Goal: Register for event/course

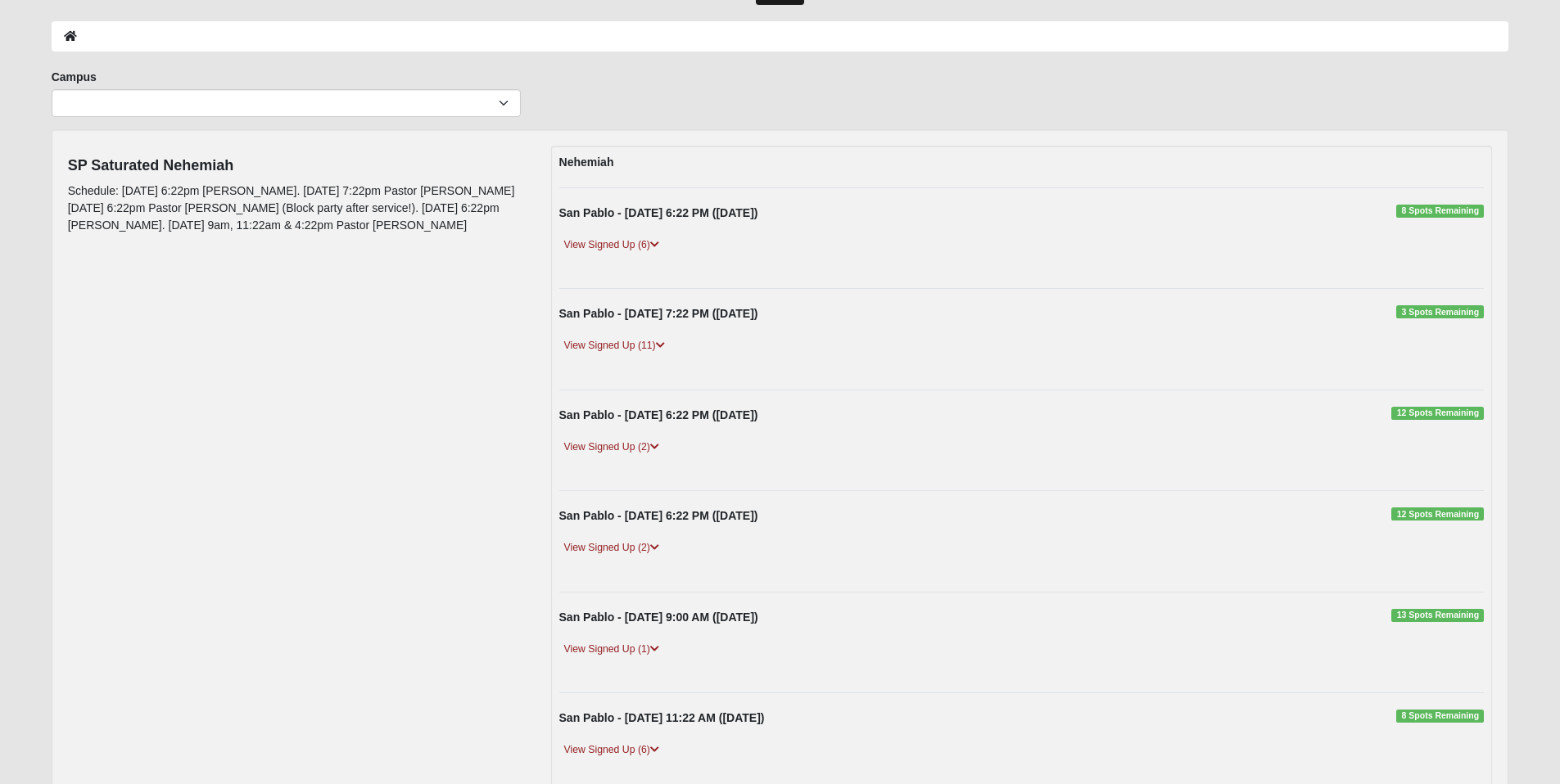
scroll to position [65, 0]
click at [608, 240] on link "View Signed Up (6)" at bounding box center [611, 243] width 105 height 17
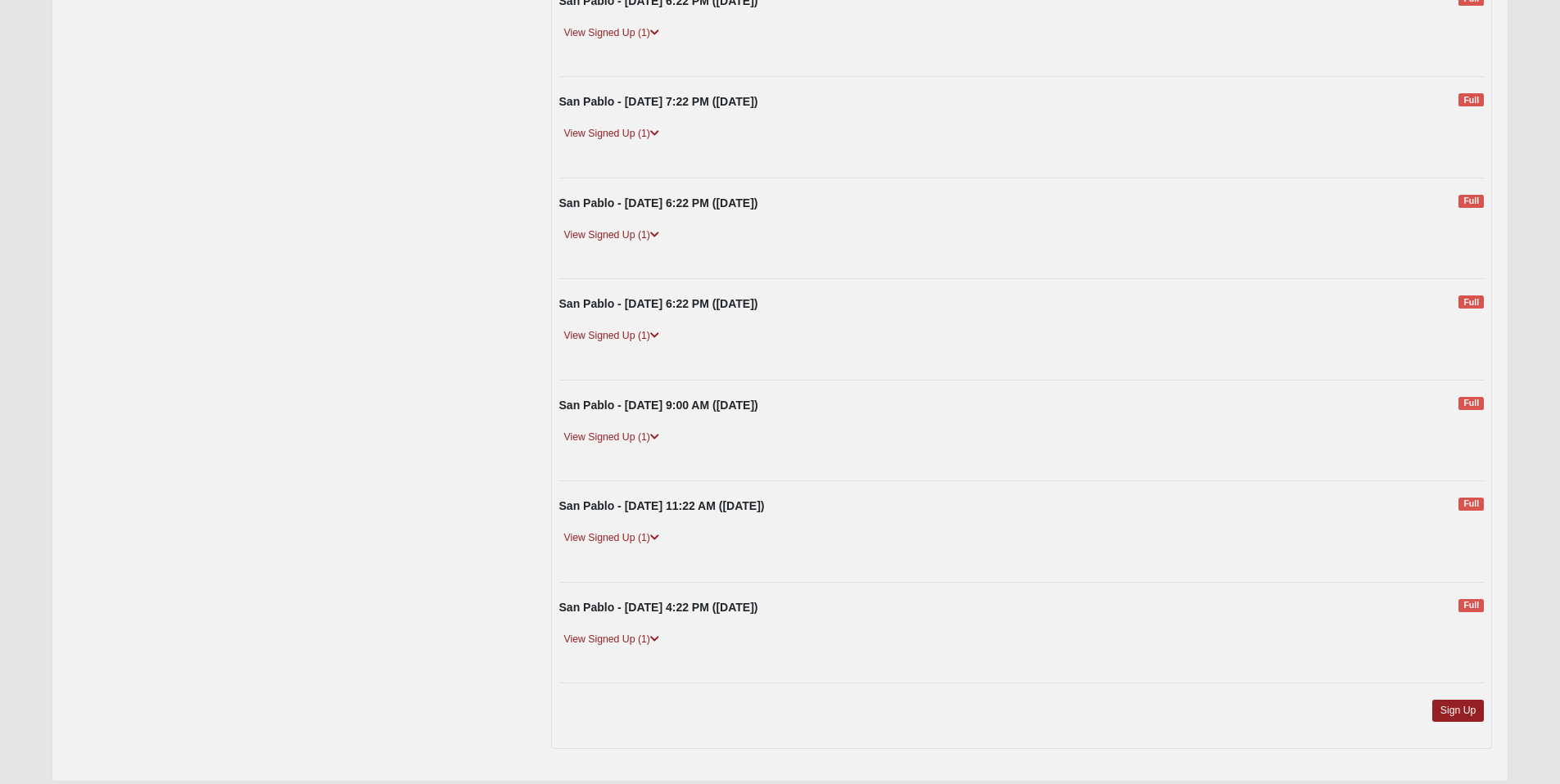
scroll to position [1270, 0]
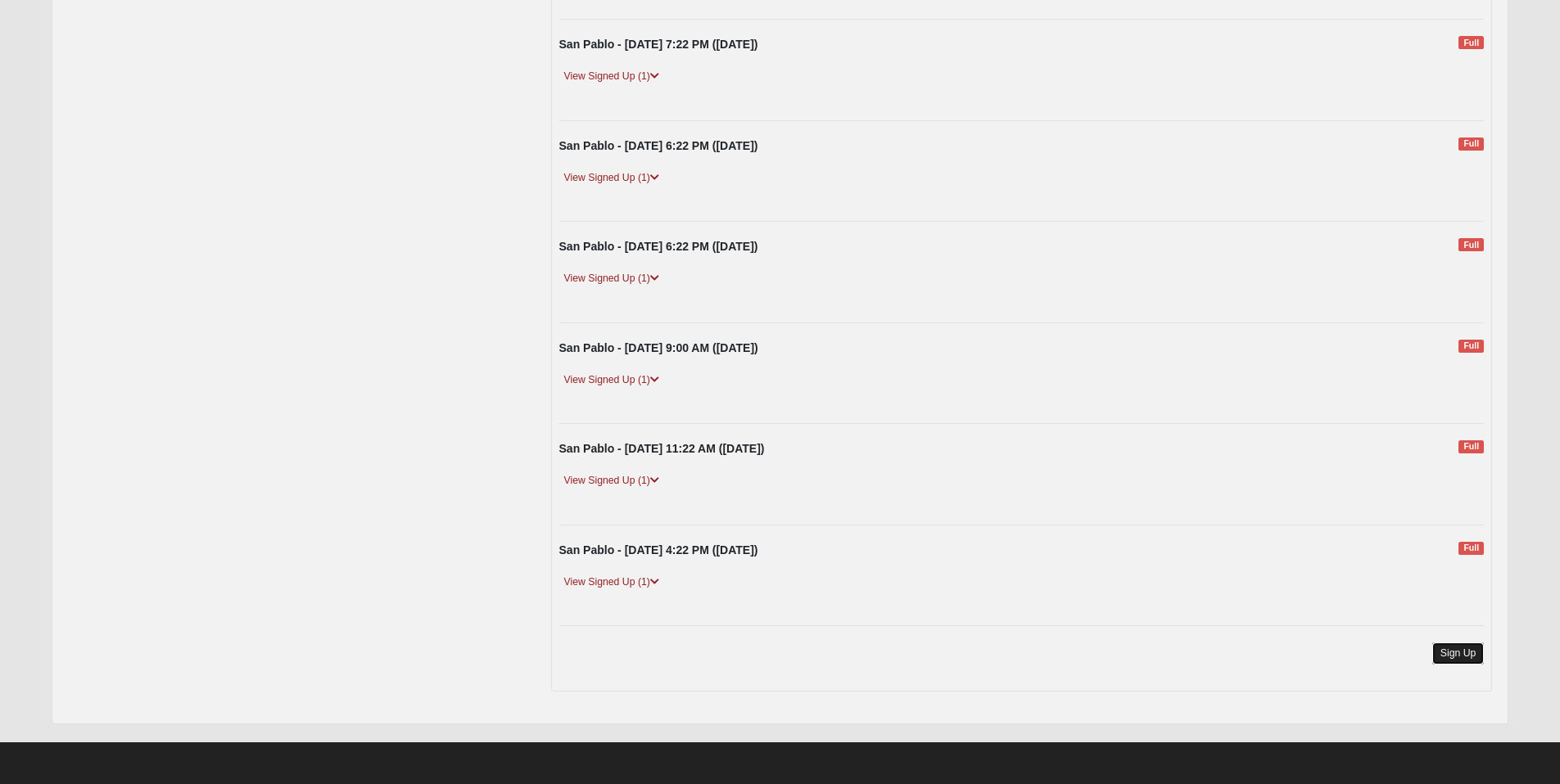
click at [1439, 649] on link "Sign Up" at bounding box center [1458, 653] width 53 height 22
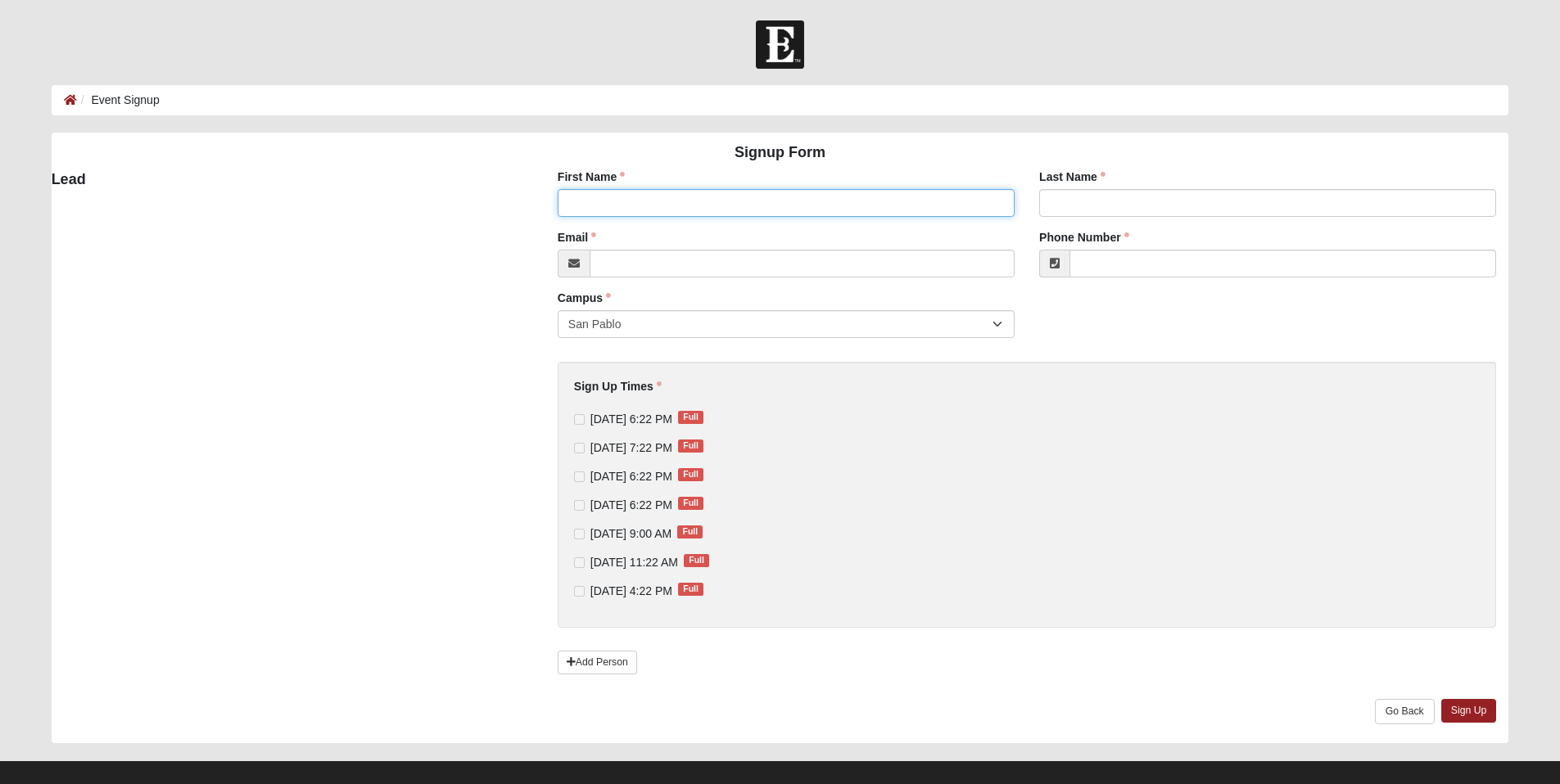
click at [721, 215] on input "First Name" at bounding box center [786, 203] width 457 height 28
type input "isis"
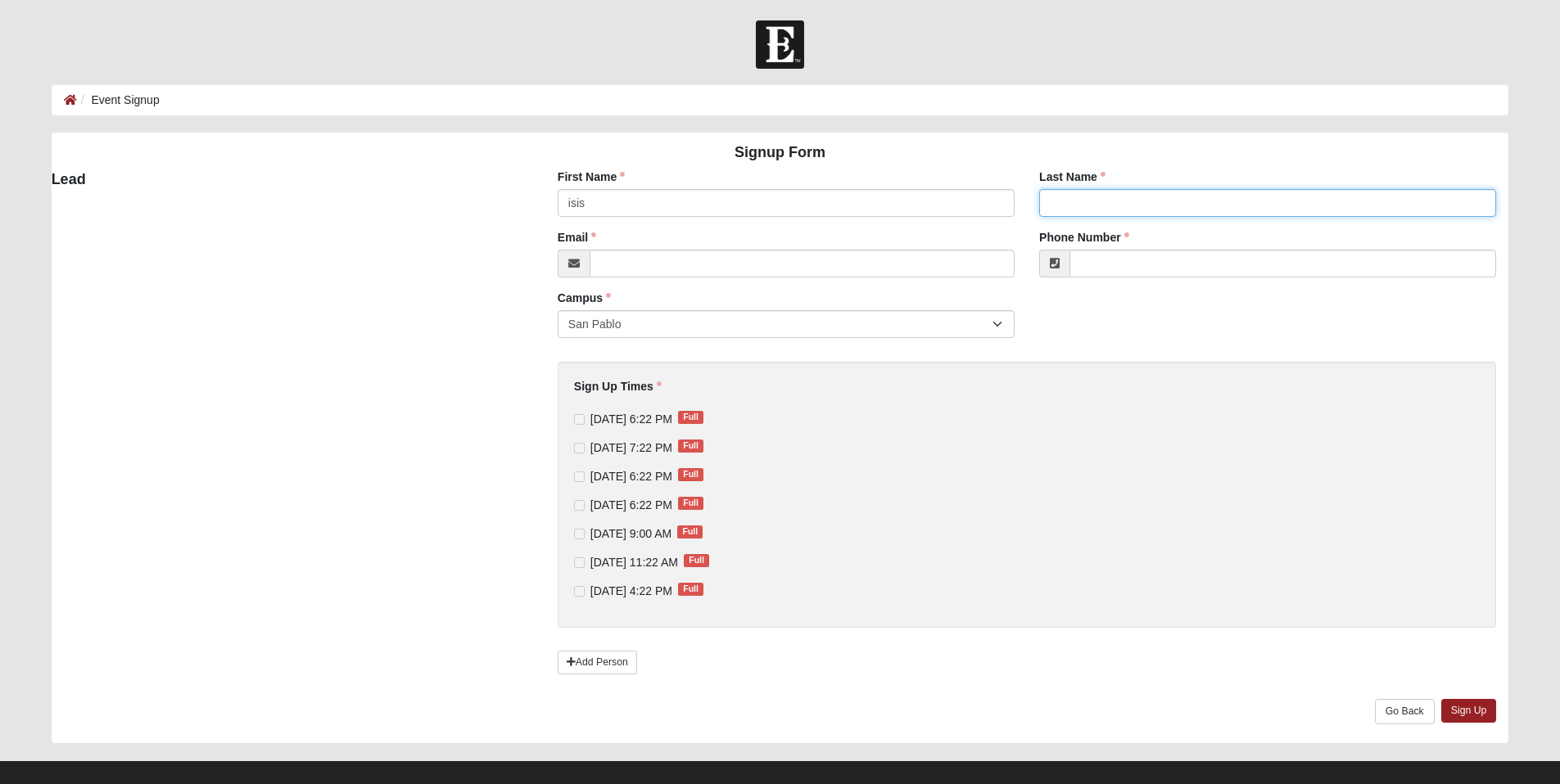
type input "Franklin"
type input "isis.franklin@coe22.com"
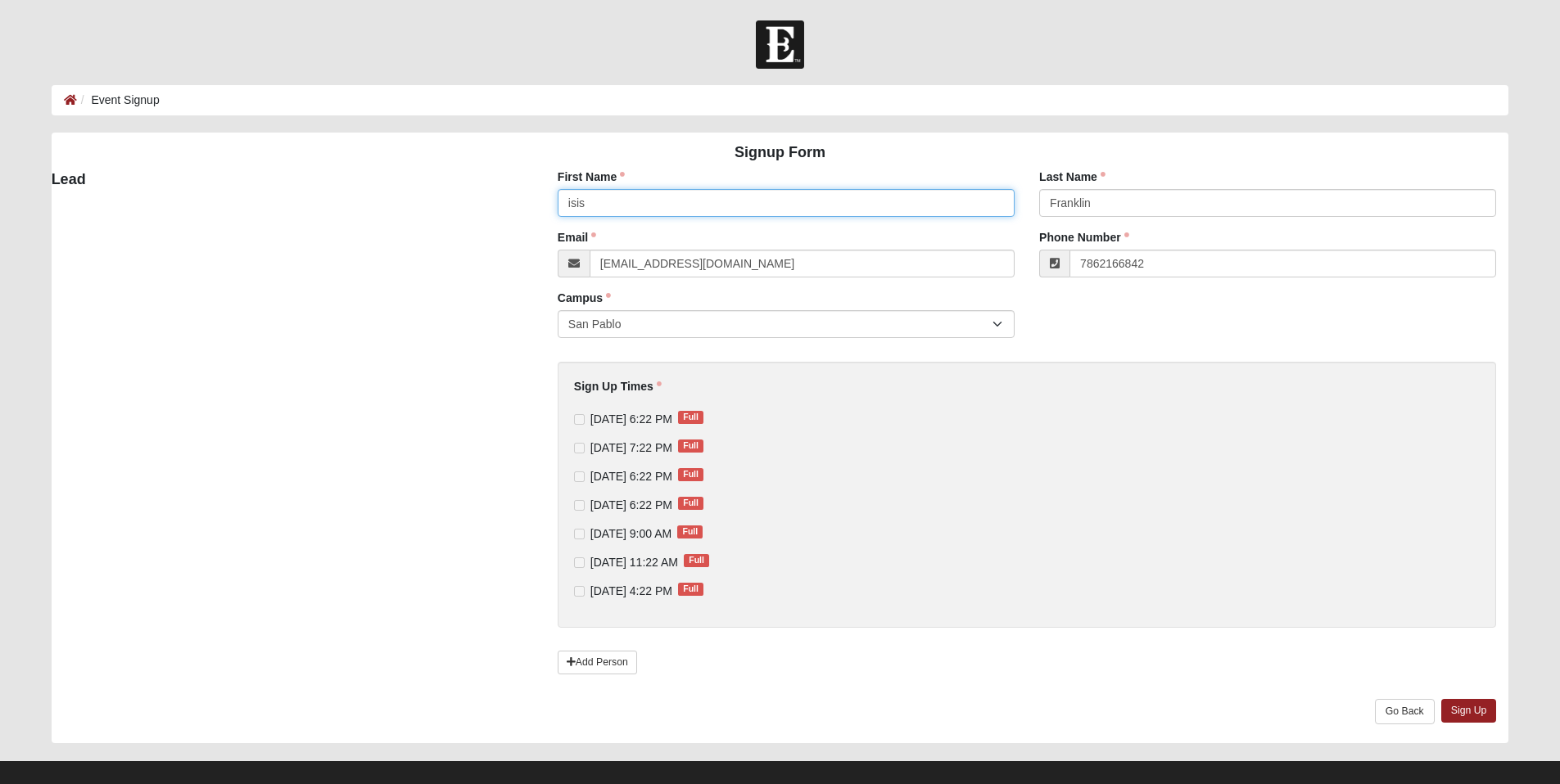
type input "(786) 216-6842"
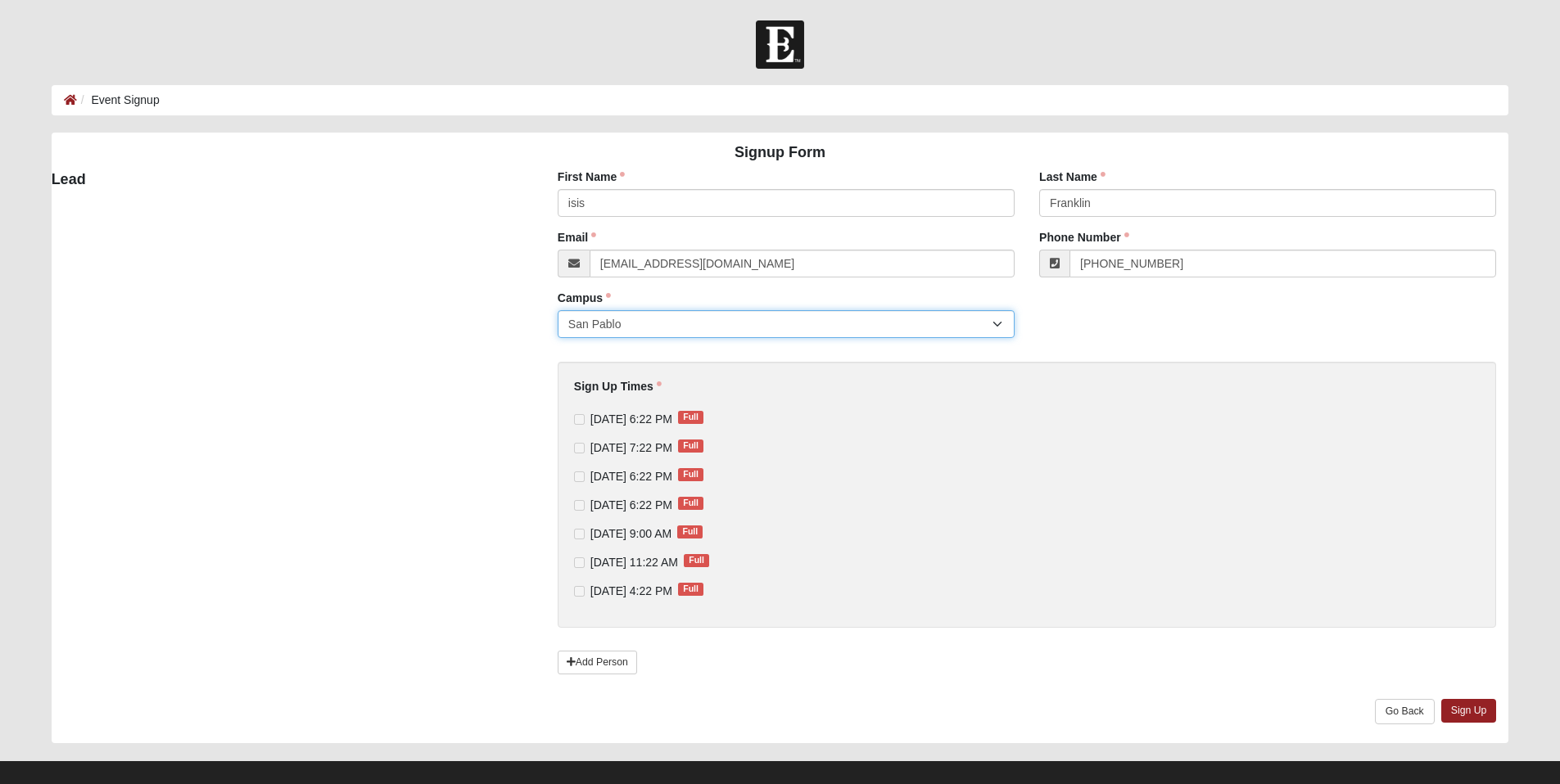
click at [610, 326] on select "San Pablo" at bounding box center [786, 324] width 457 height 28
click at [558, 310] on select "San Pablo" at bounding box center [786, 324] width 457 height 28
click at [589, 493] on div "9/10/2025 6:22 PM Full 9/11/2025 7:22 PM Full 9/12/2025 6:22 PM Full 9/13/2025 …" at bounding box center [1026, 505] width 906 height 189
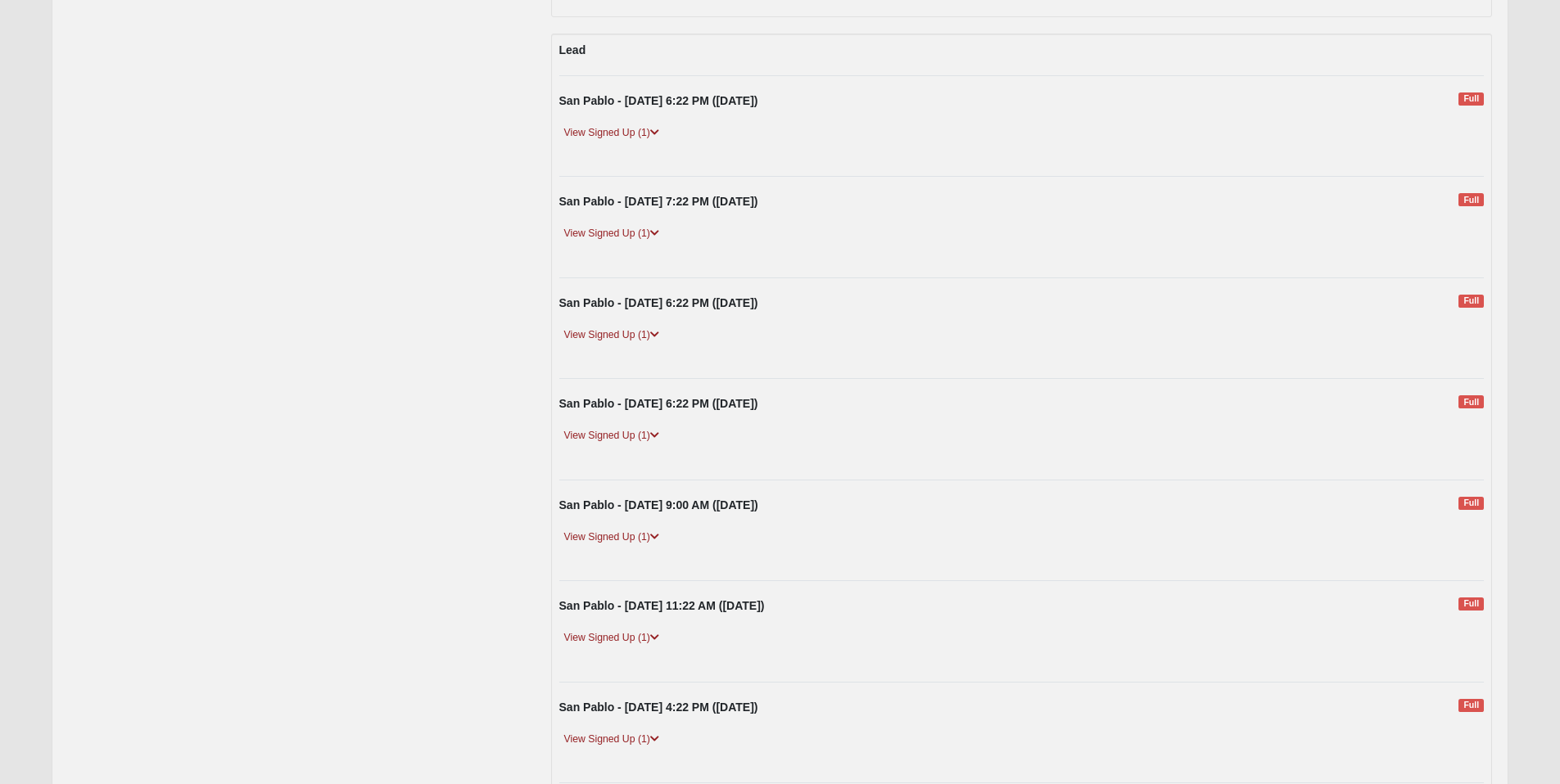
scroll to position [1165, 0]
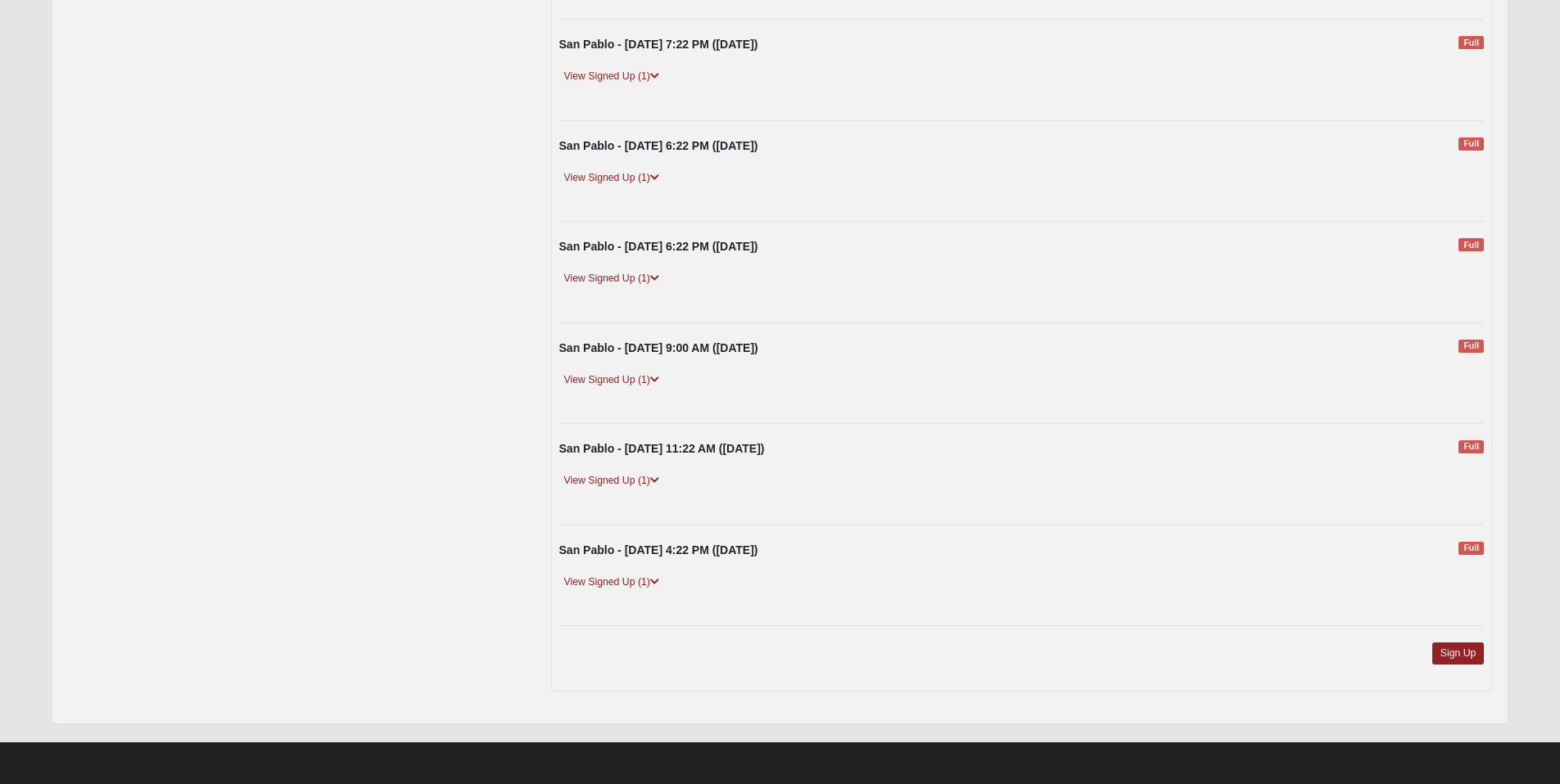
click at [1447, 667] on div "Sign Up" at bounding box center [1022, 663] width 949 height 41
click at [1448, 651] on link "Sign Up" at bounding box center [1458, 653] width 53 height 22
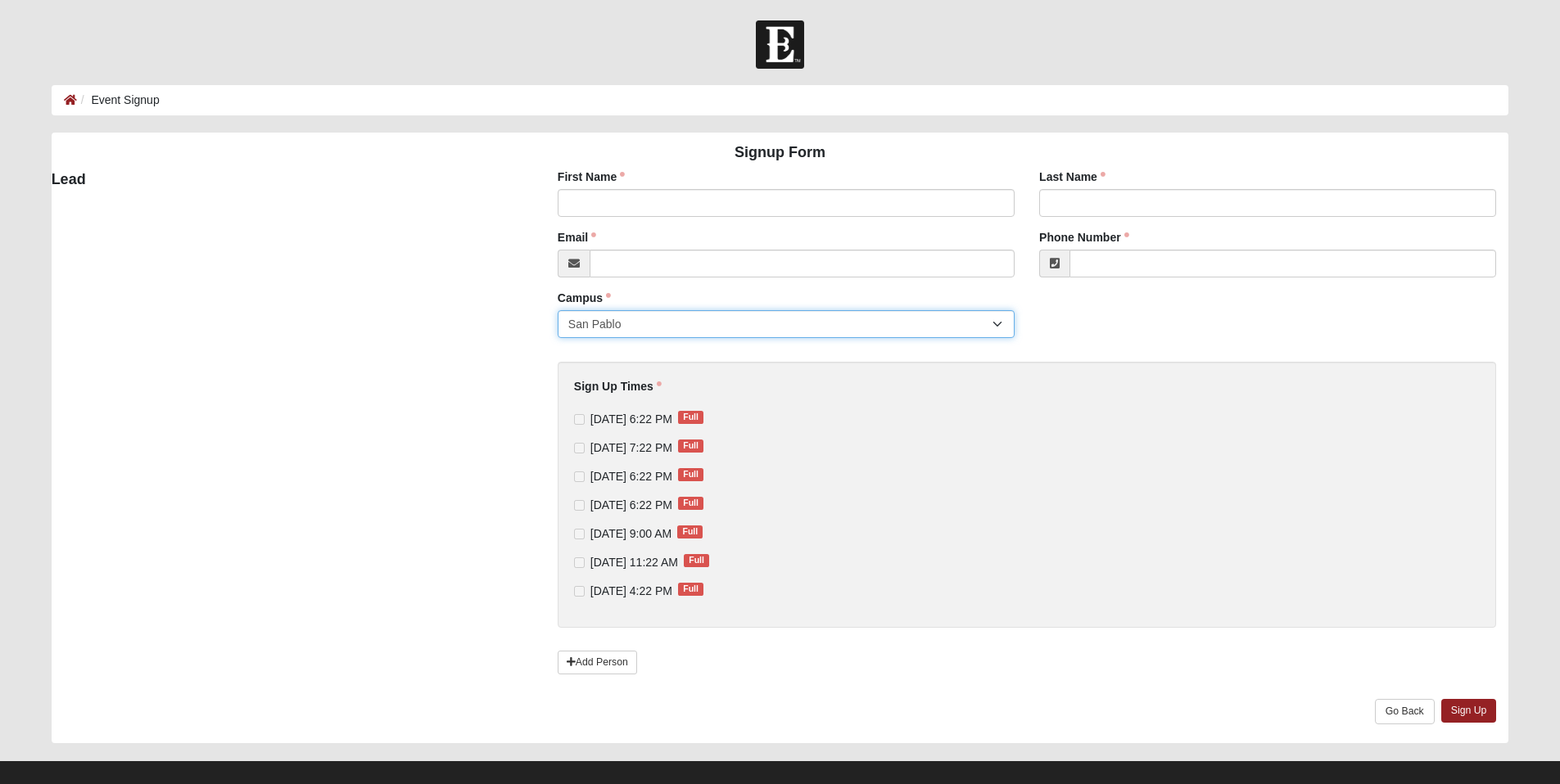
click at [708, 324] on select "San Pablo" at bounding box center [786, 324] width 457 height 28
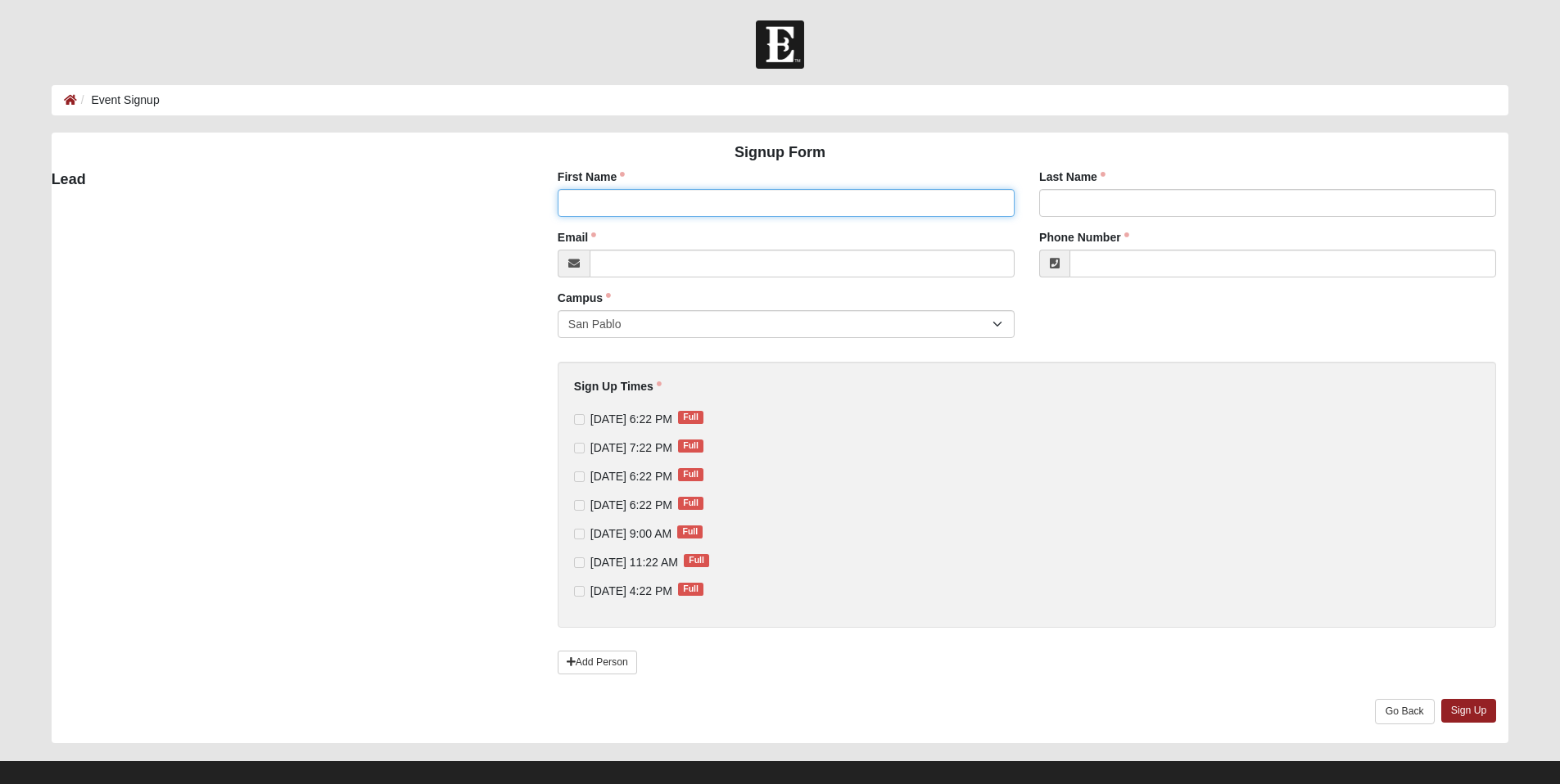
click at [797, 207] on input "First Name" at bounding box center [786, 203] width 457 height 28
type input "isis"
type input "Franklin"
type input "[EMAIL_ADDRESS][DOMAIN_NAME]"
type input "[PHONE_NUMBER]"
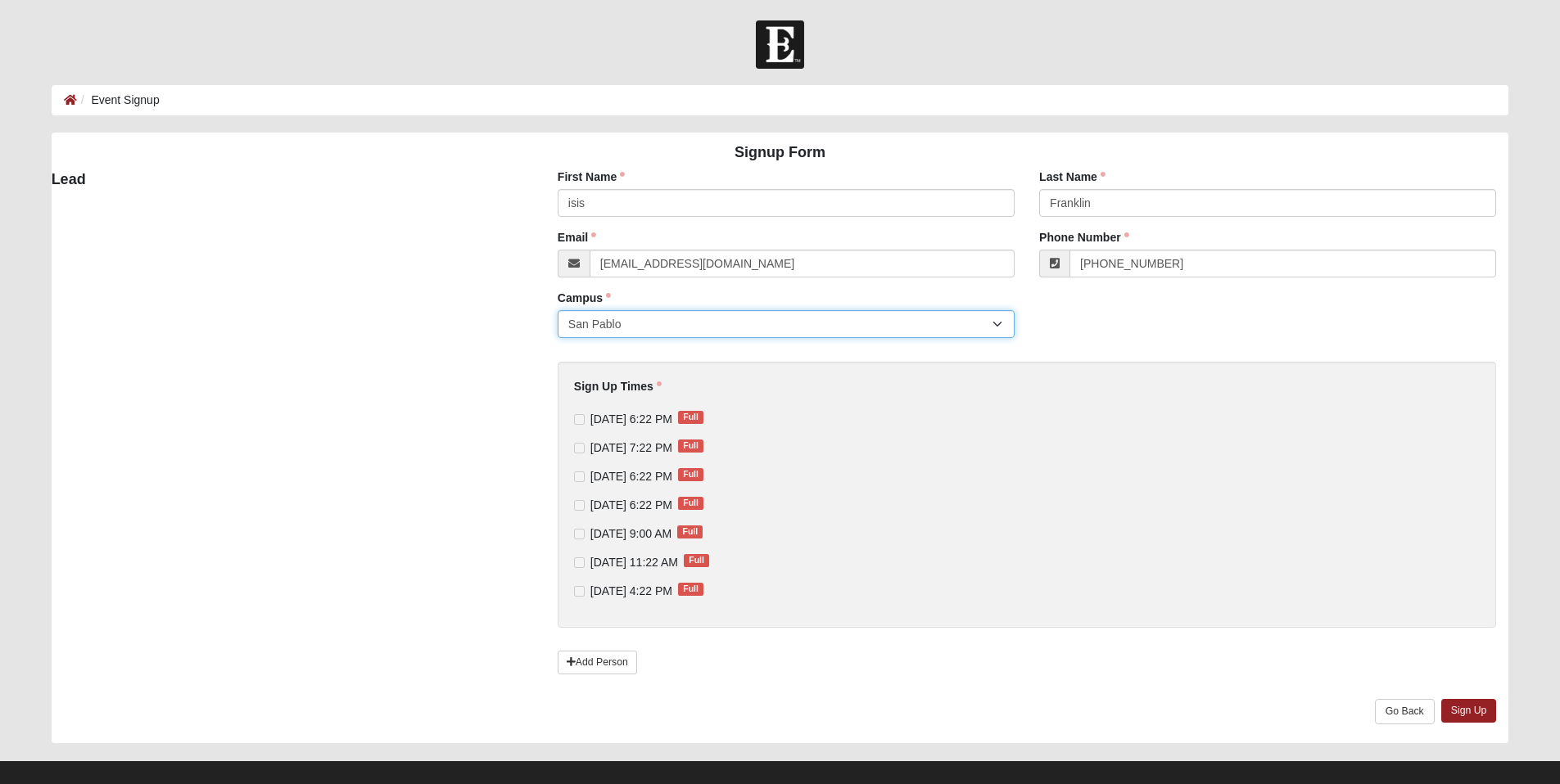
click at [933, 325] on select "San Pablo" at bounding box center [786, 324] width 457 height 28
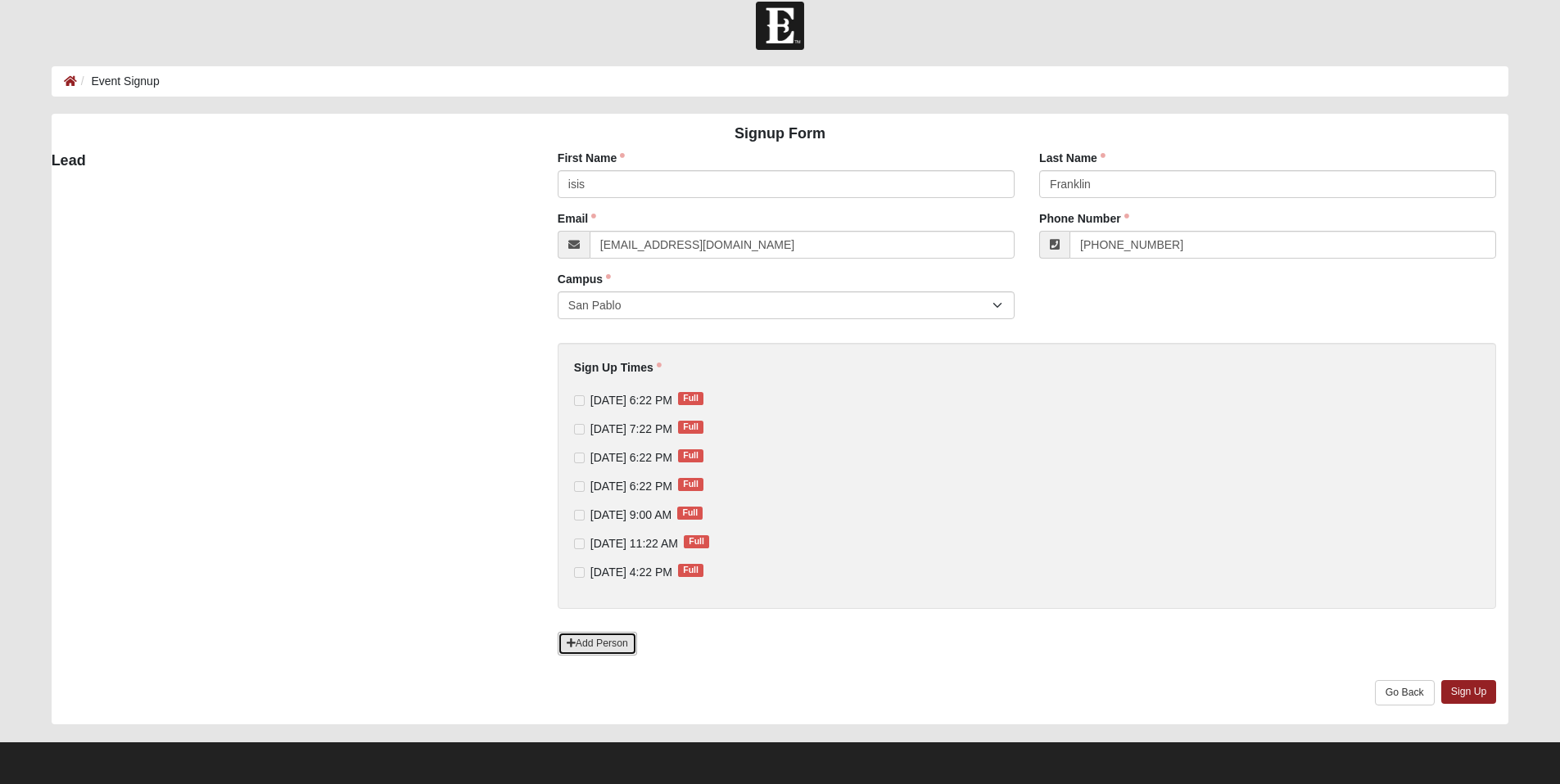
click at [601, 644] on link "Add Person" at bounding box center [597, 644] width 80 height 24
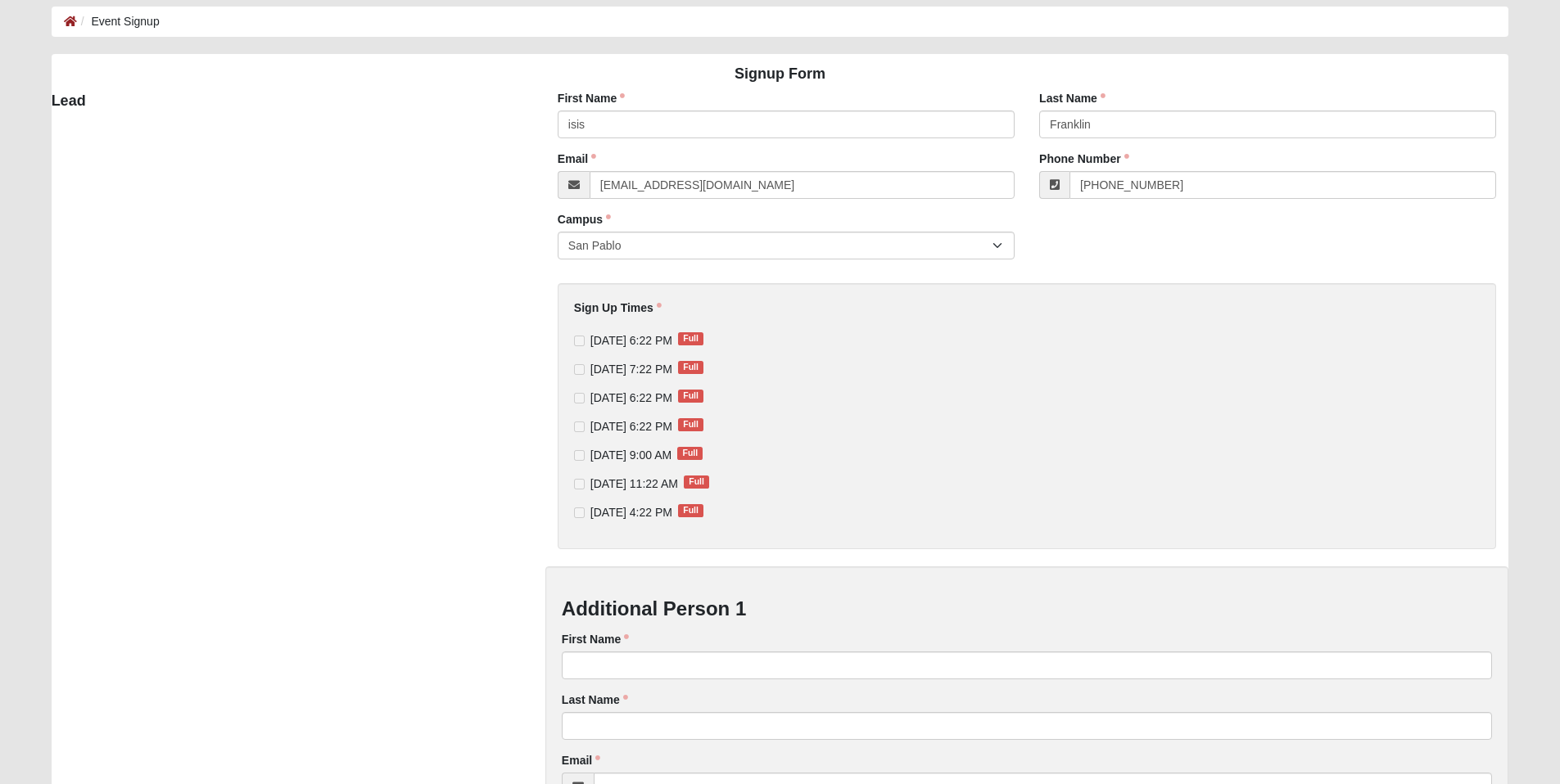
scroll to position [131, 0]
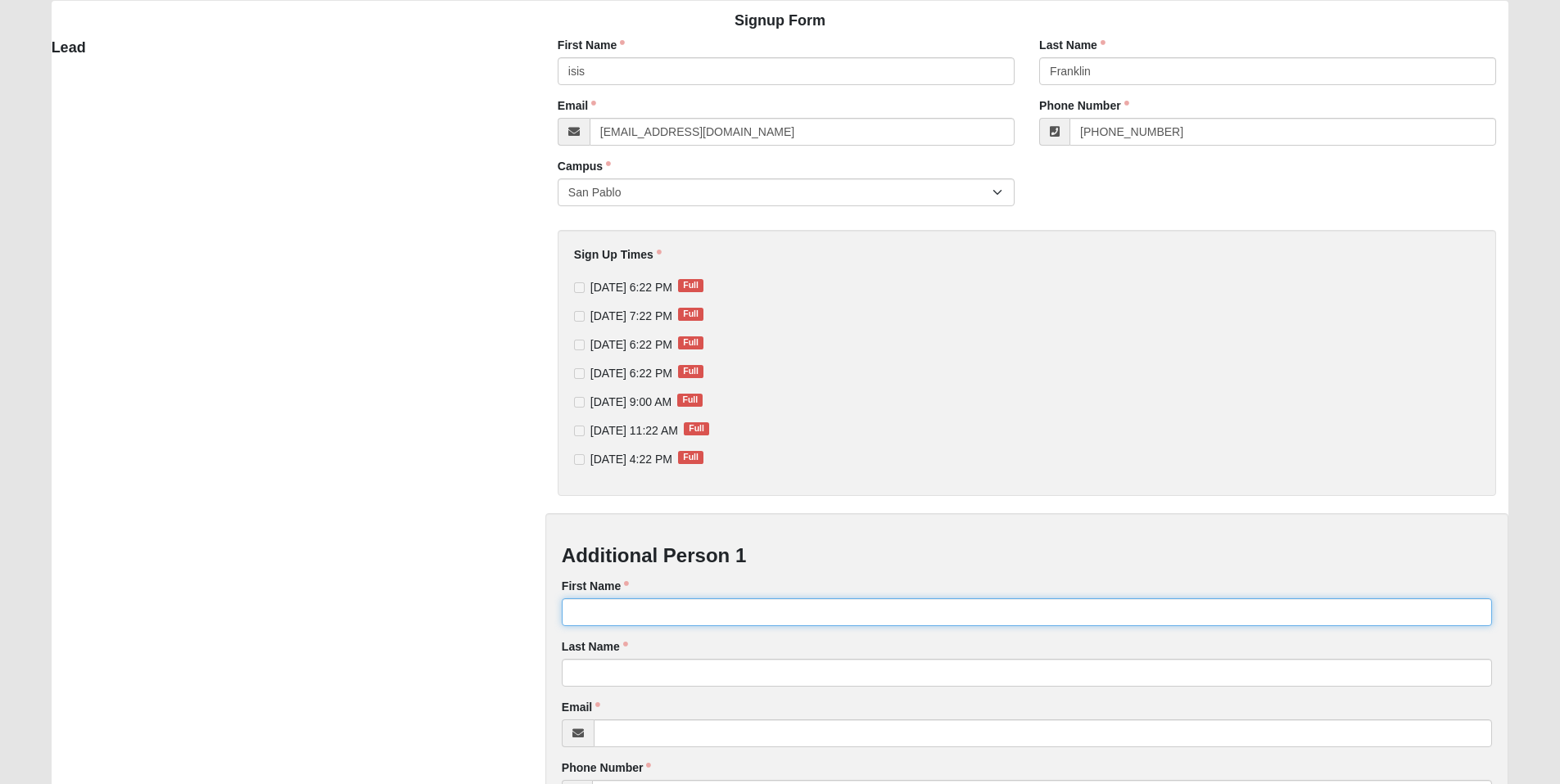
click at [593, 610] on input "First Name" at bounding box center [1026, 611] width 930 height 28
type input "[PERSON_NAME]"
type input "Franklin"
type input "[PHONE_NUMBER]"
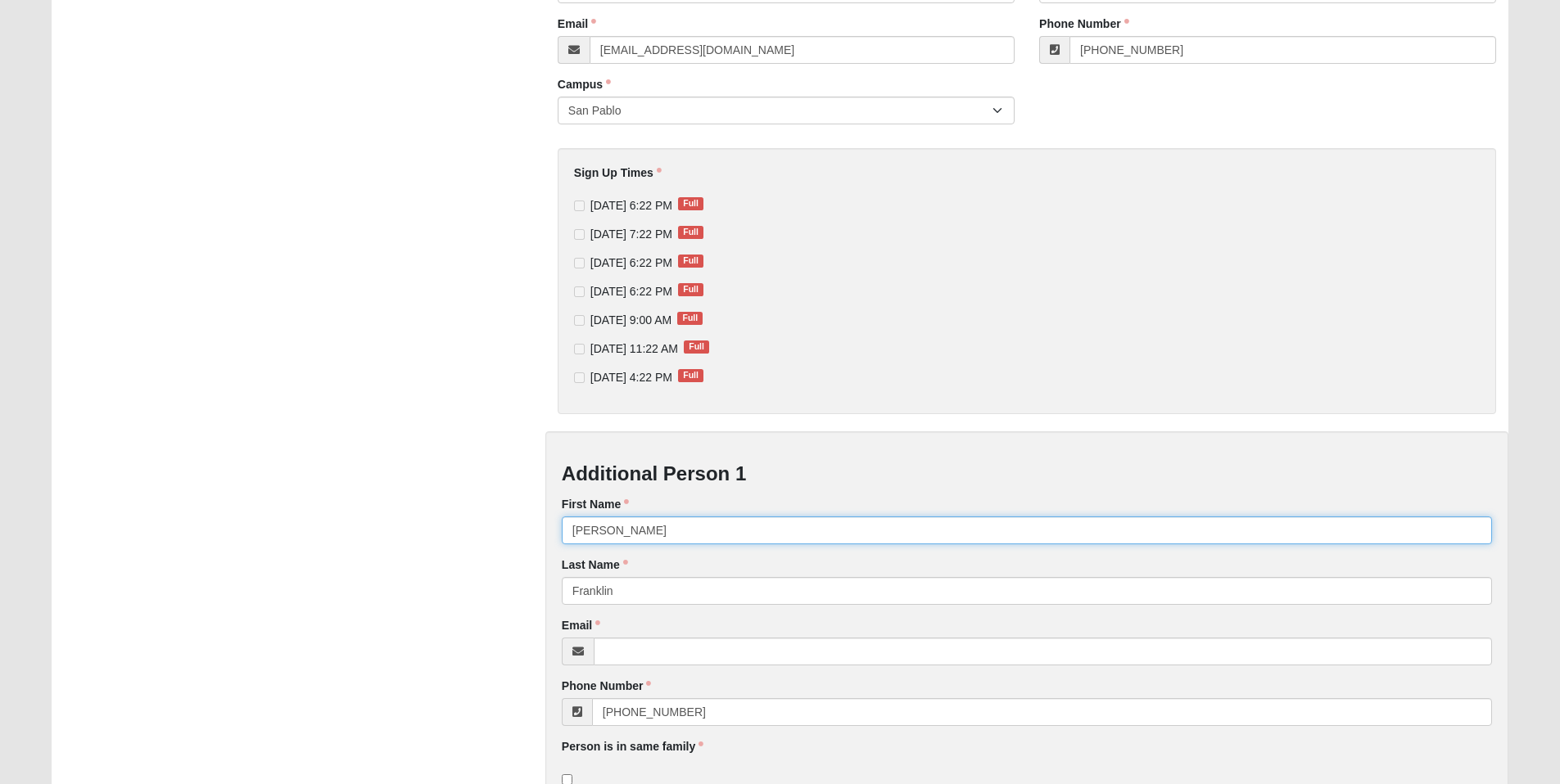
scroll to position [271, 0]
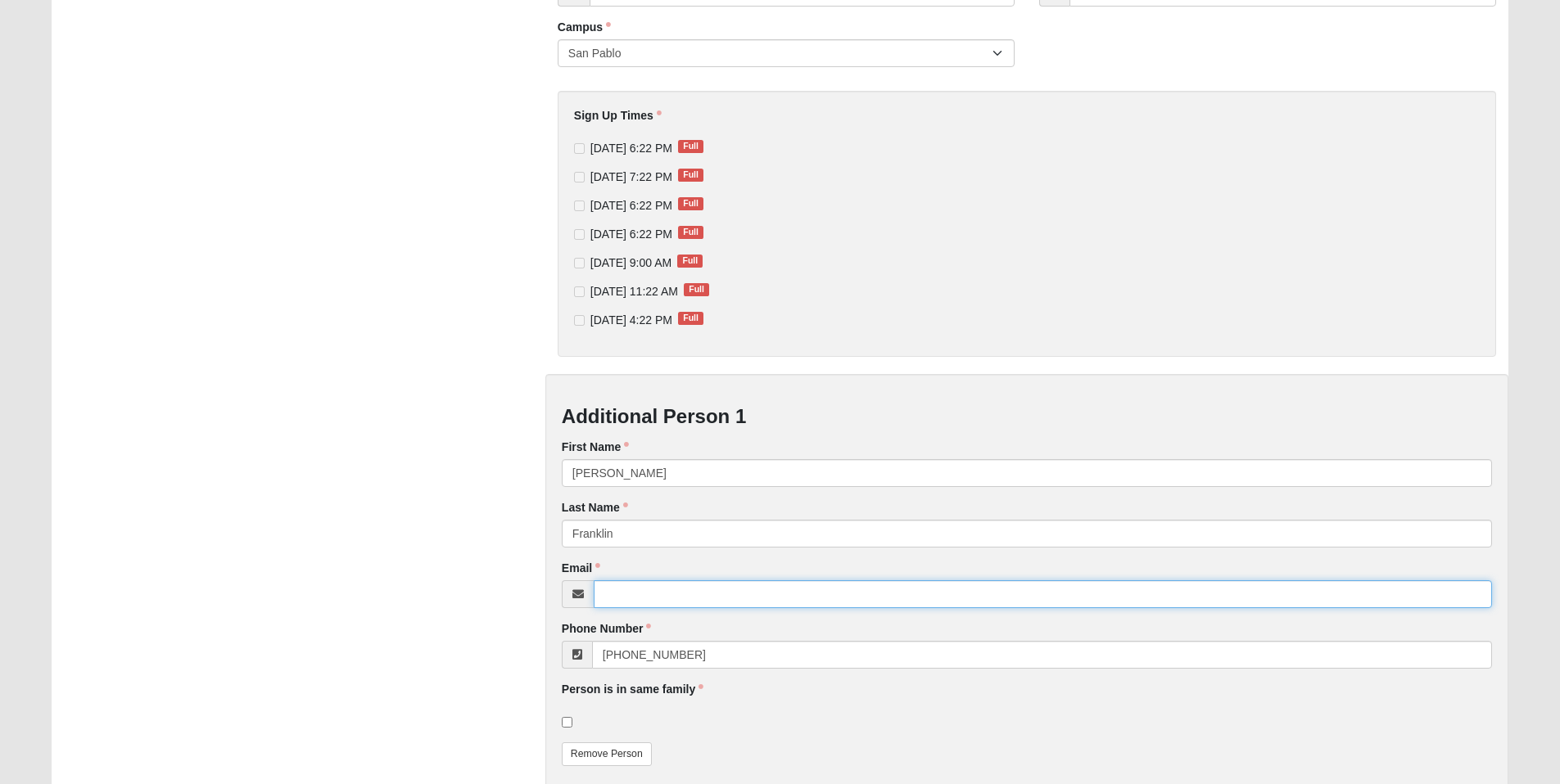
click at [628, 597] on input "Email" at bounding box center [1042, 594] width 898 height 28
type input "[EMAIL_ADDRESS][DOMAIN_NAME]"
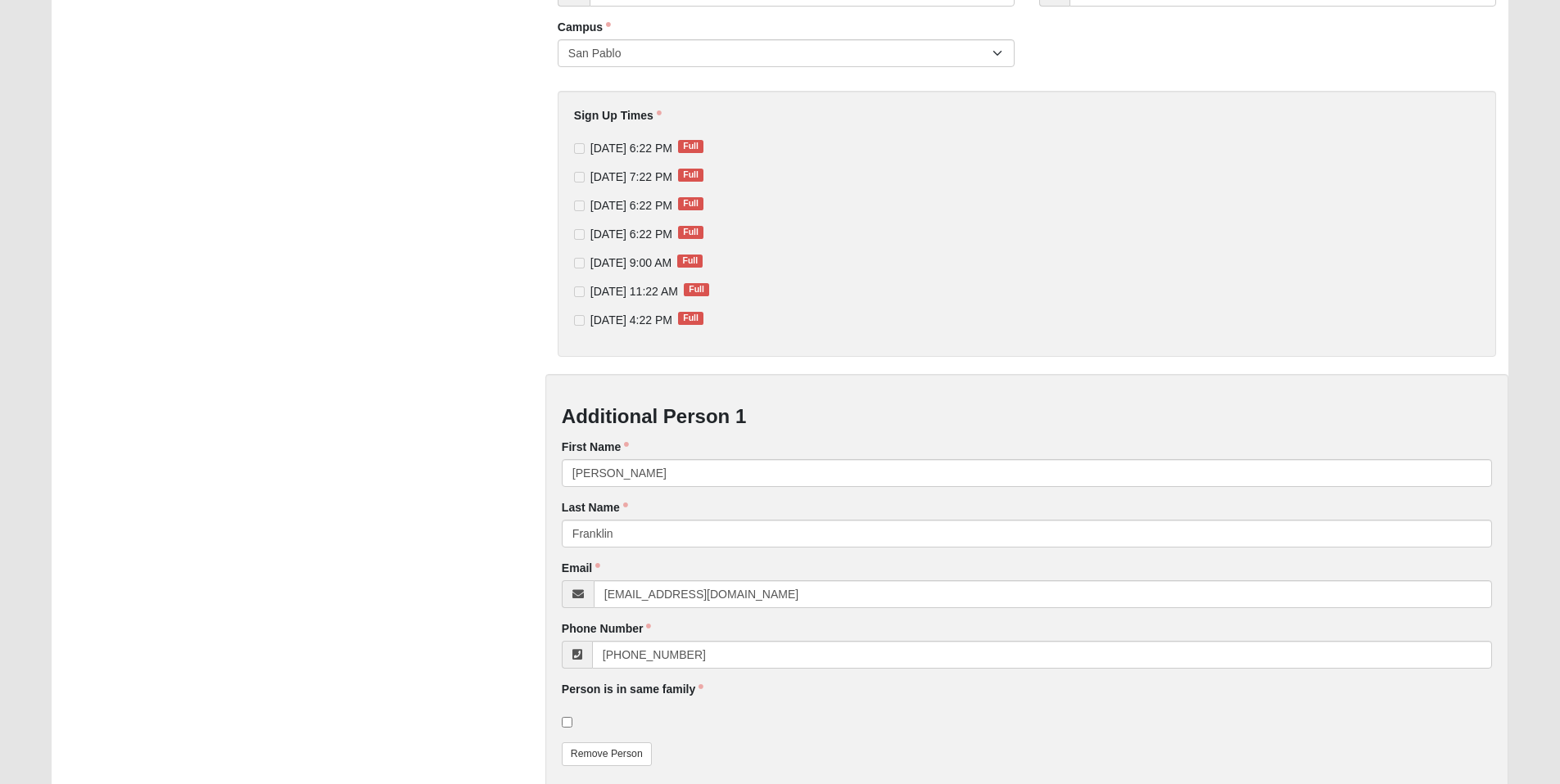
click at [863, 735] on div "Additional Person 1 First Name [PERSON_NAME] First Name is required. Last Name …" at bounding box center [1026, 588] width 963 height 427
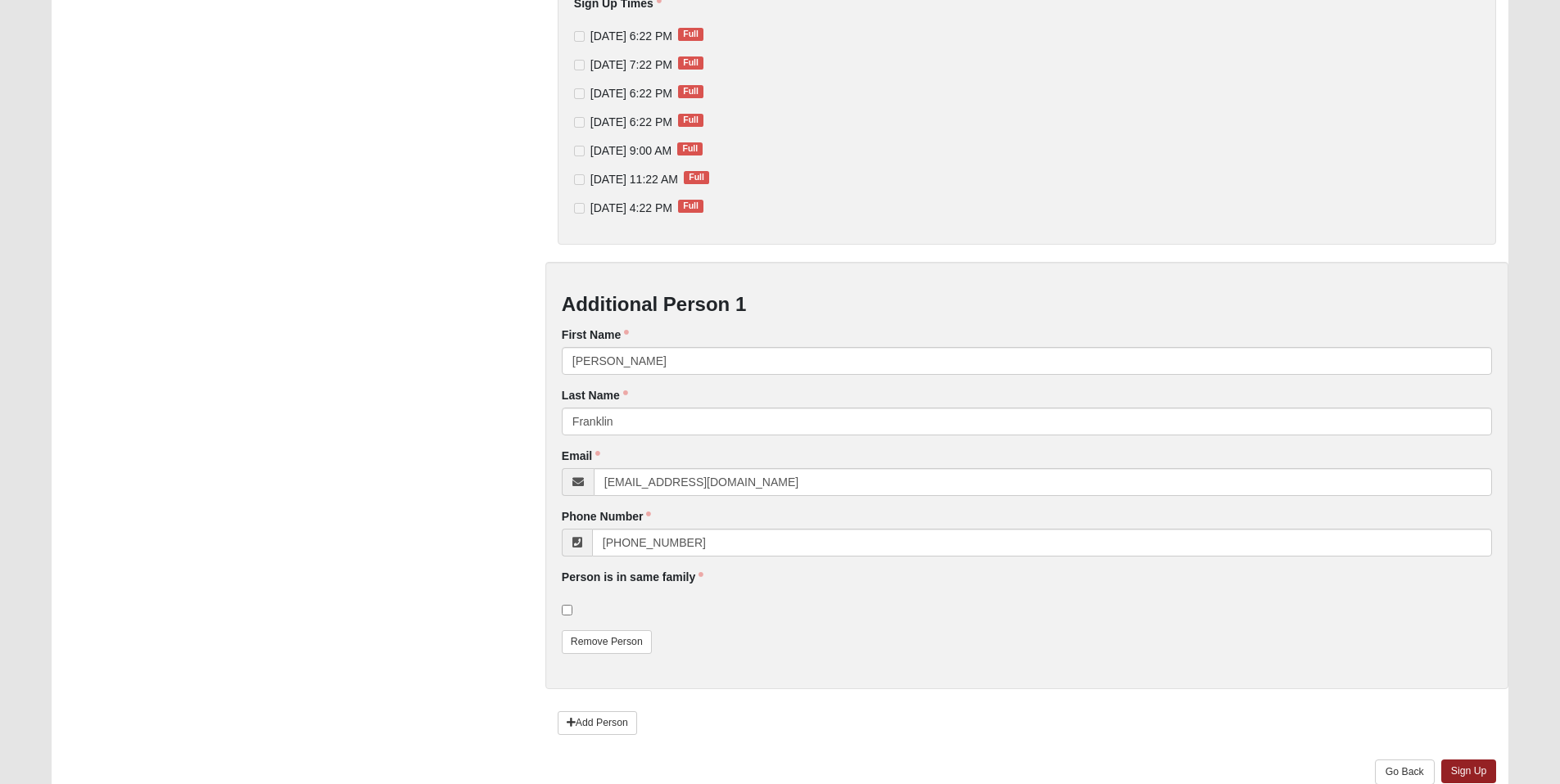
scroll to position [462, 0]
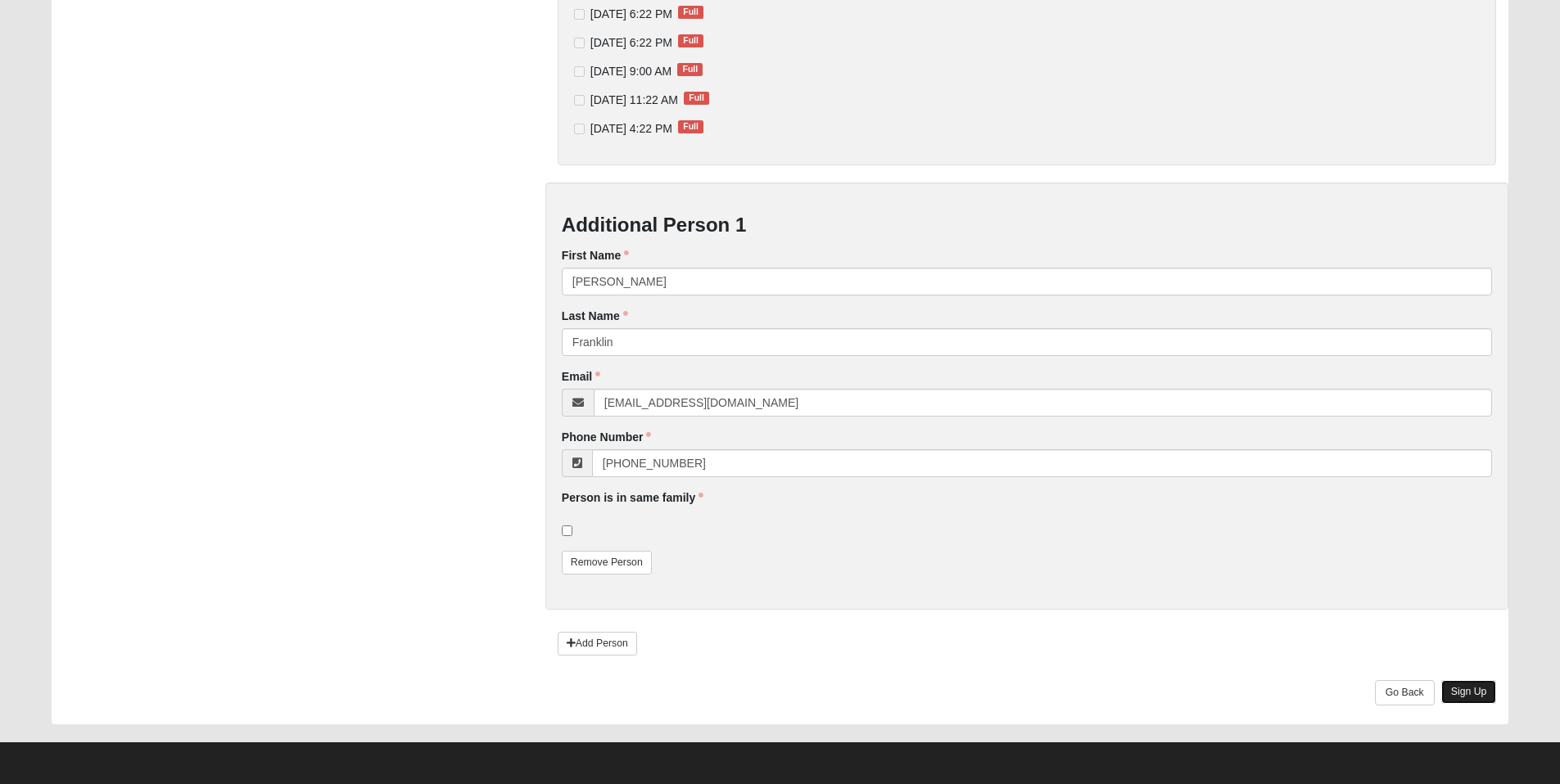
click at [1478, 688] on link "Sign Up" at bounding box center [1469, 692] width 55 height 24
